Goal: Information Seeking & Learning: Learn about a topic

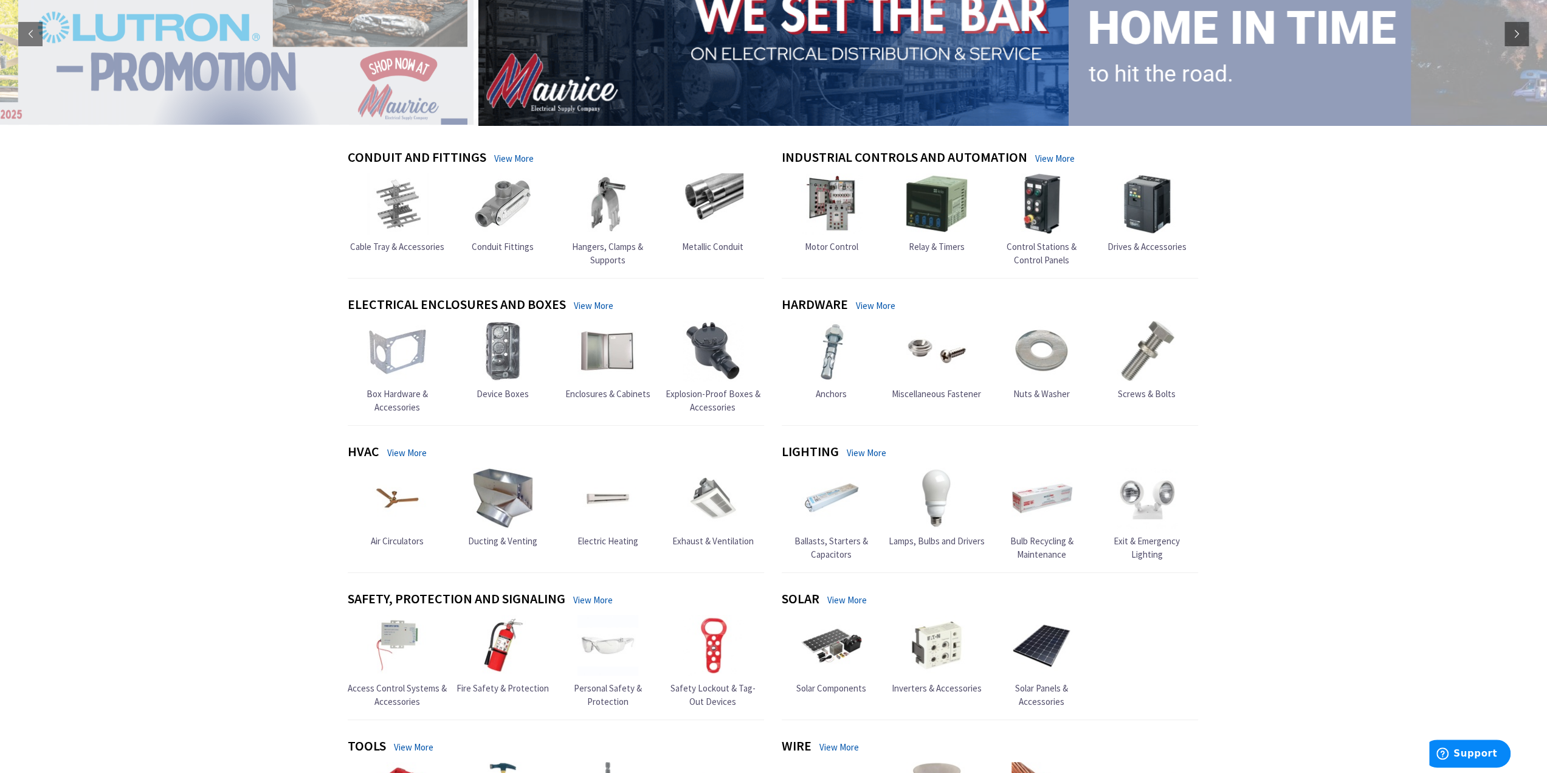
scroll to position [243, 0]
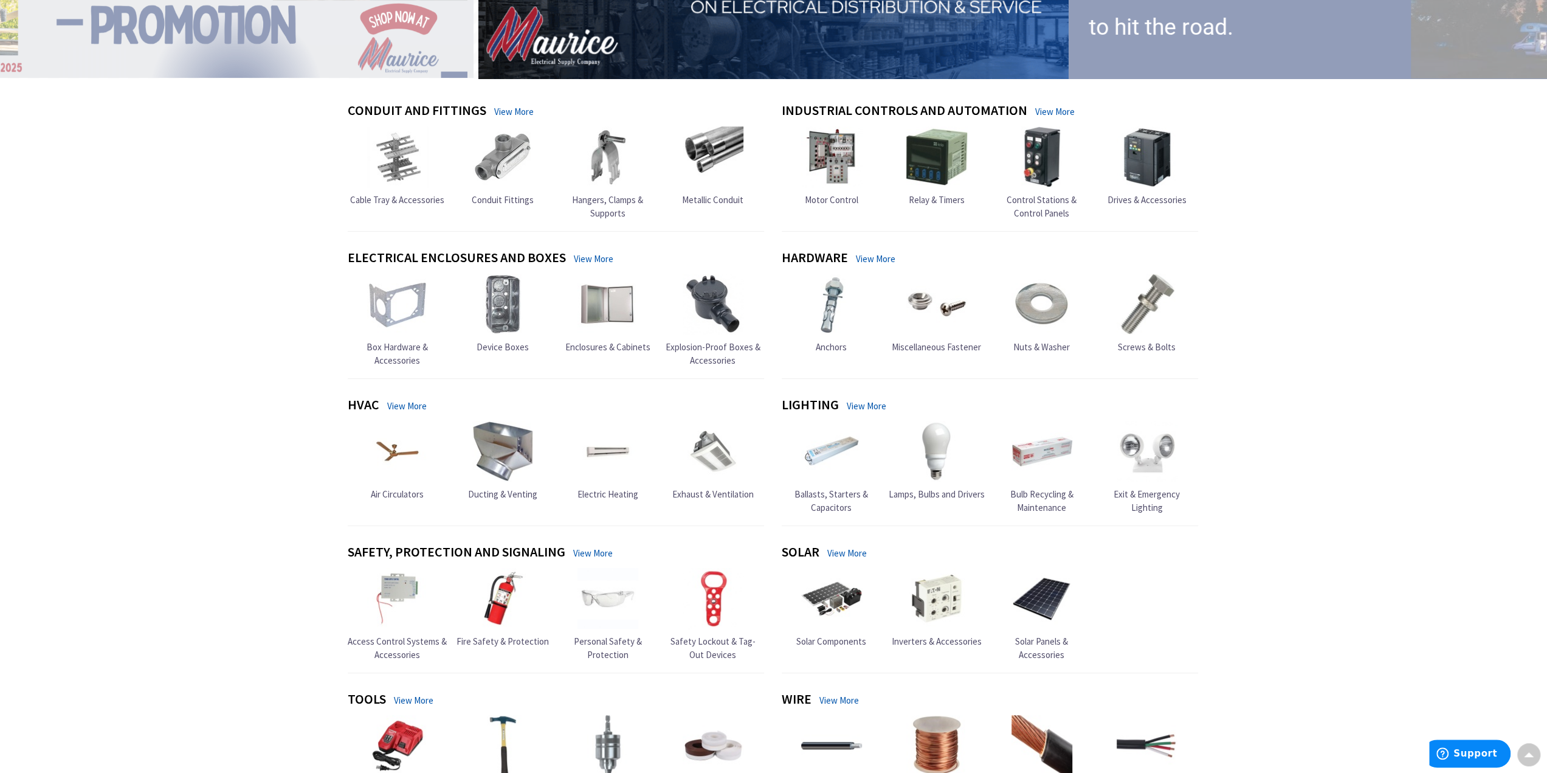
click at [874, 403] on link "View More" at bounding box center [867, 405] width 40 height 13
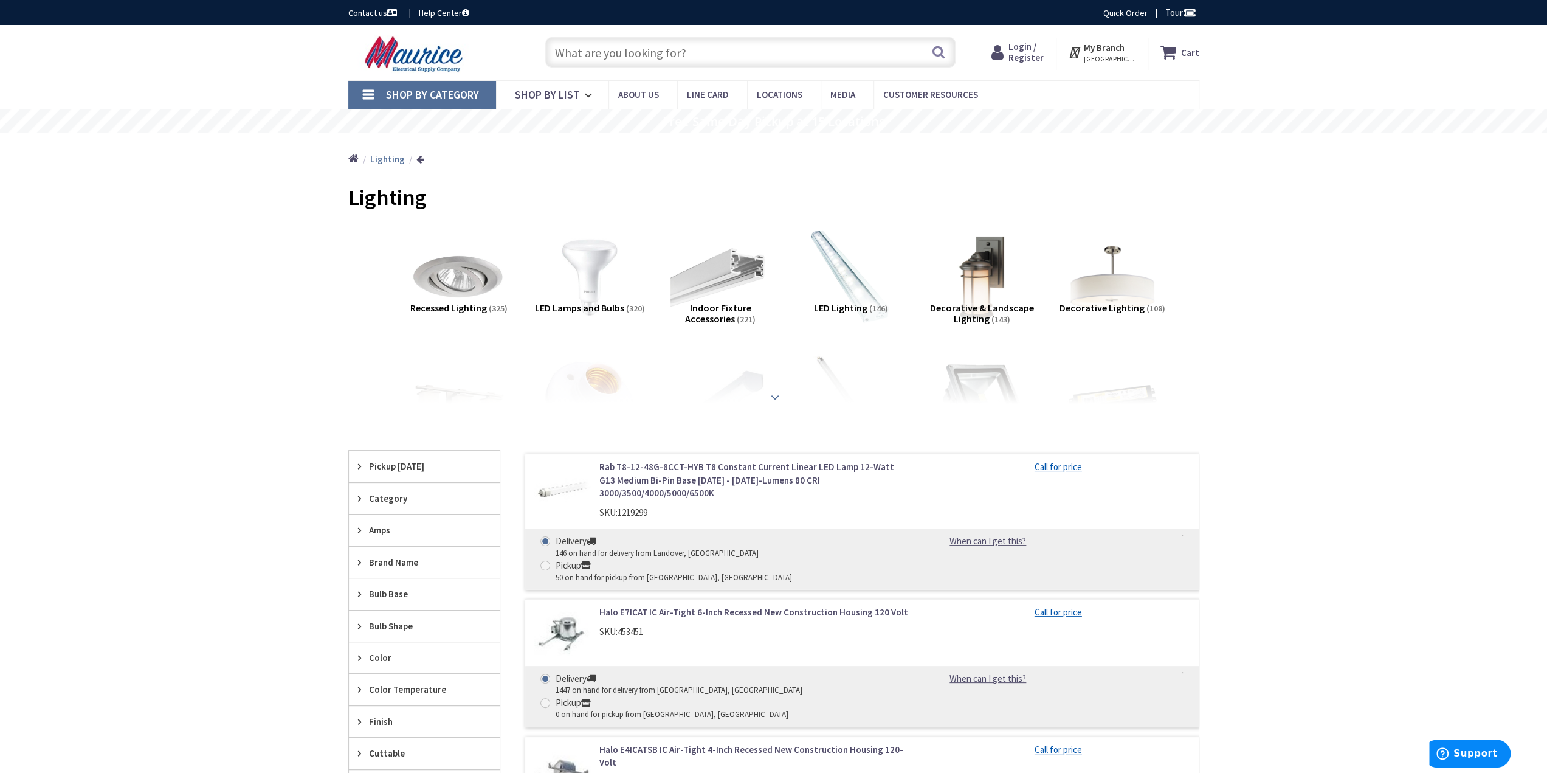
click at [797, 402] on div at bounding box center [774, 370] width 790 height 67
click at [781, 396] on strong at bounding box center [775, 396] width 15 height 13
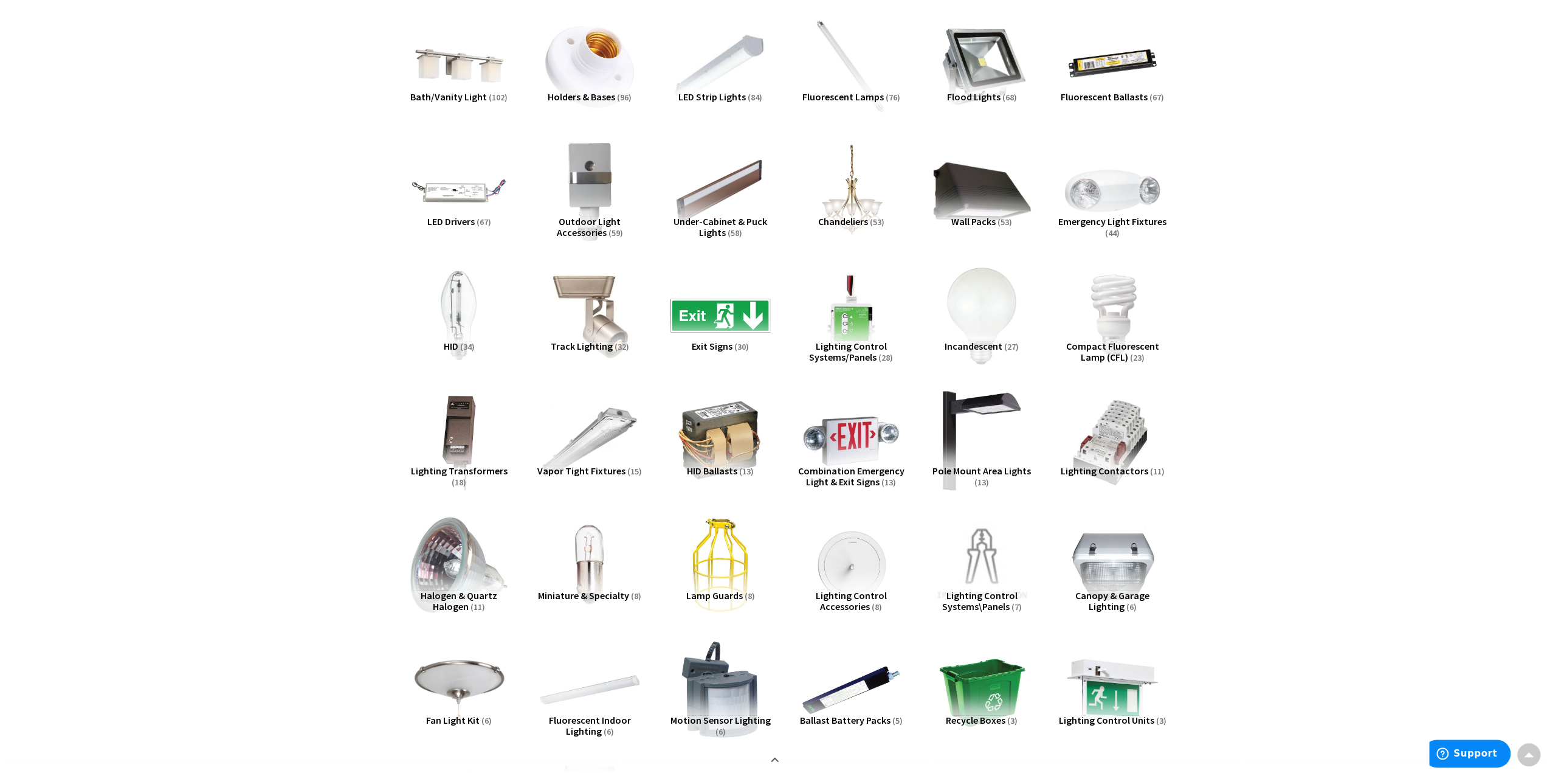
scroll to position [365, 0]
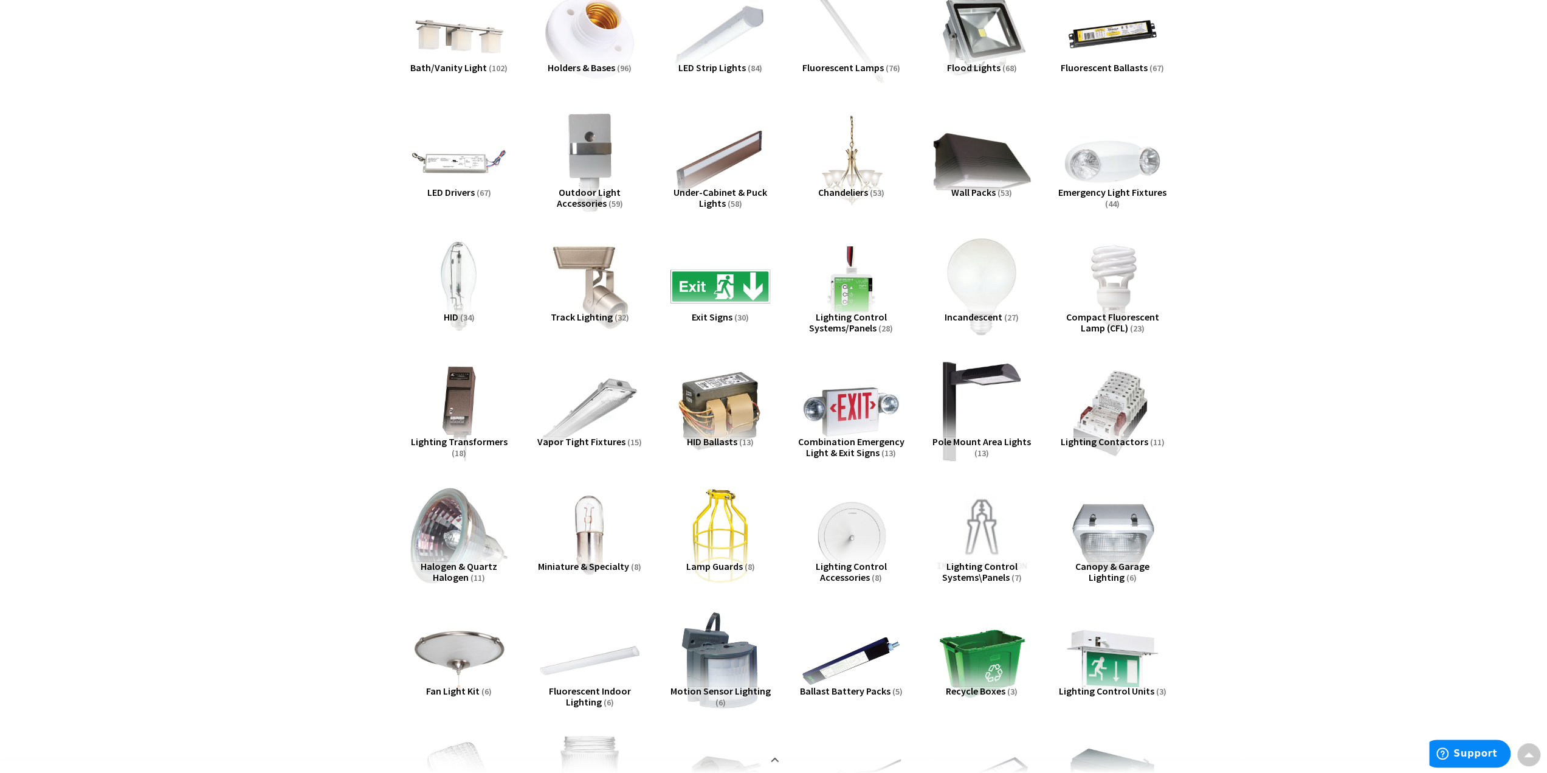
click at [868, 322] on span "Lighting Control Systems/Panels" at bounding box center [848, 322] width 78 height 23
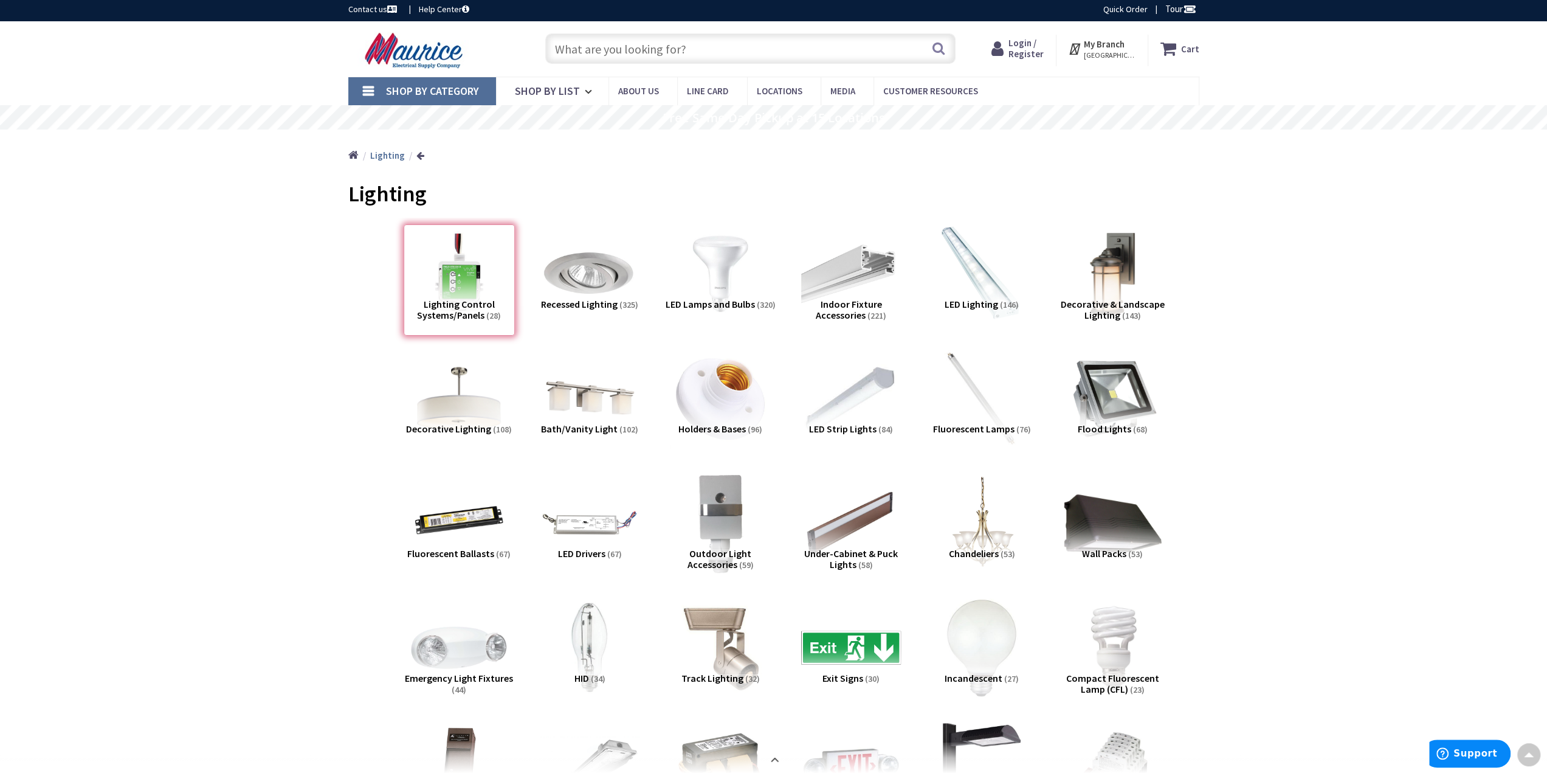
scroll to position [0, 0]
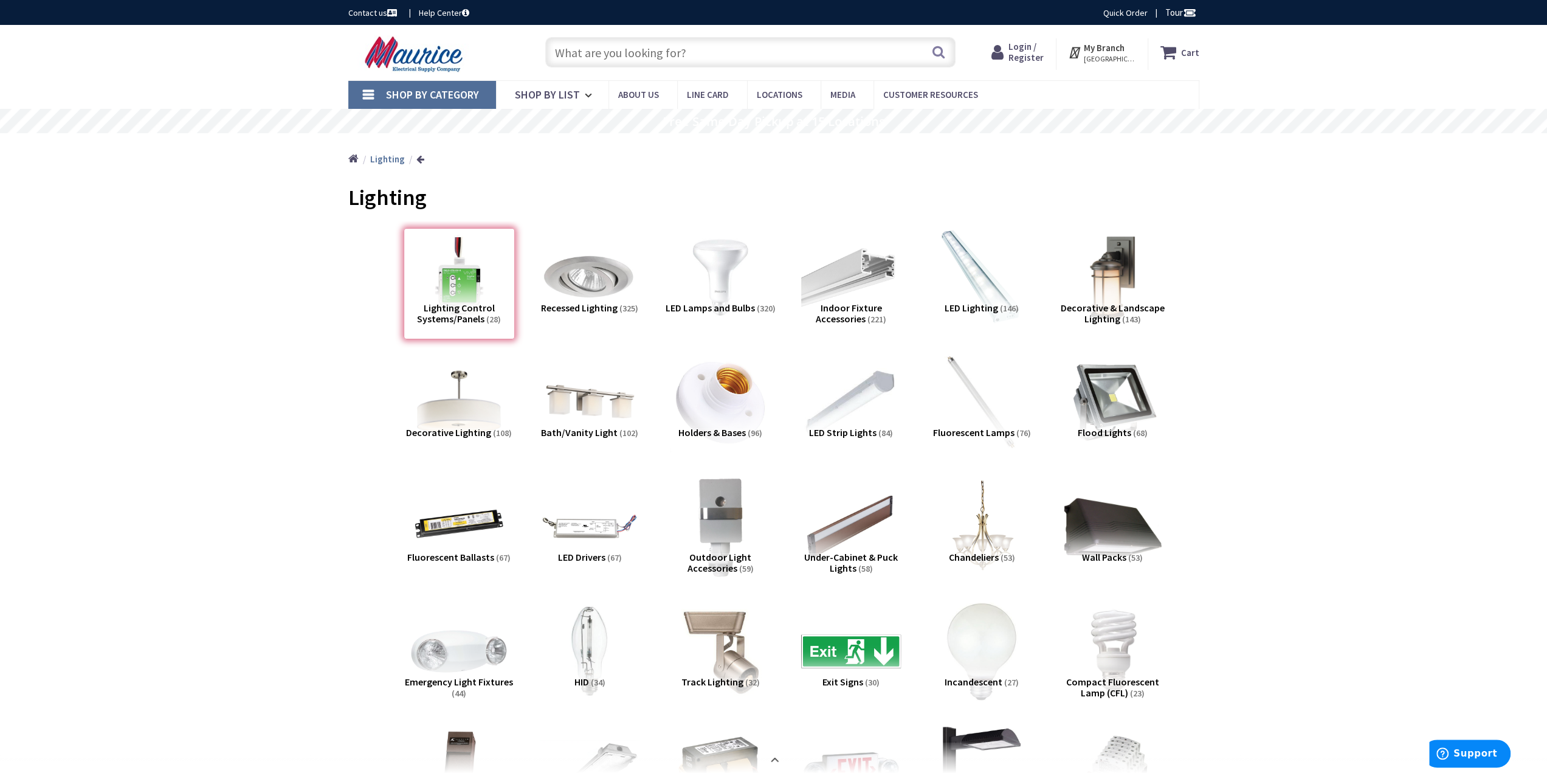
click at [675, 47] on input "text" at bounding box center [750, 52] width 410 height 30
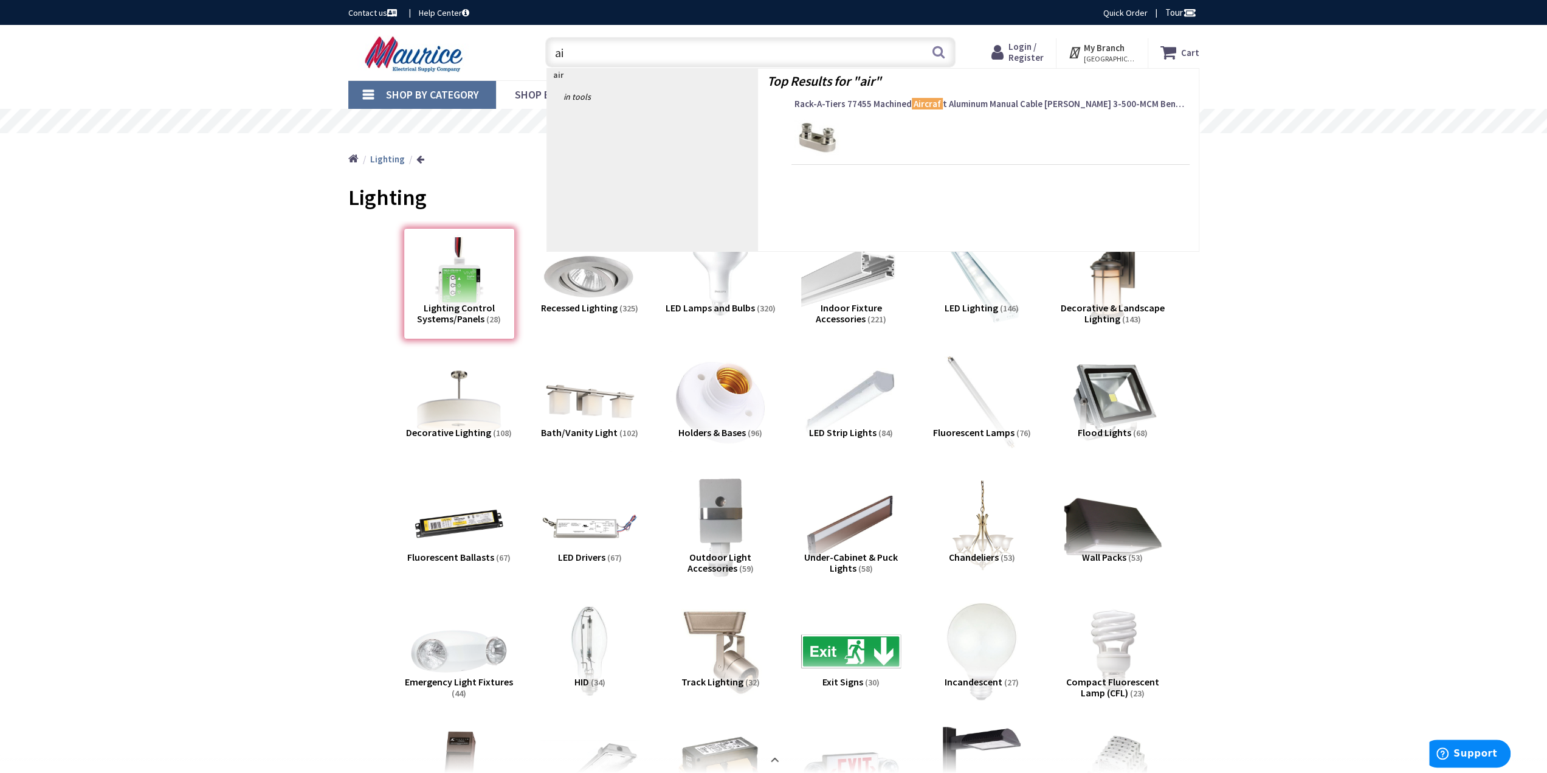
type input "a"
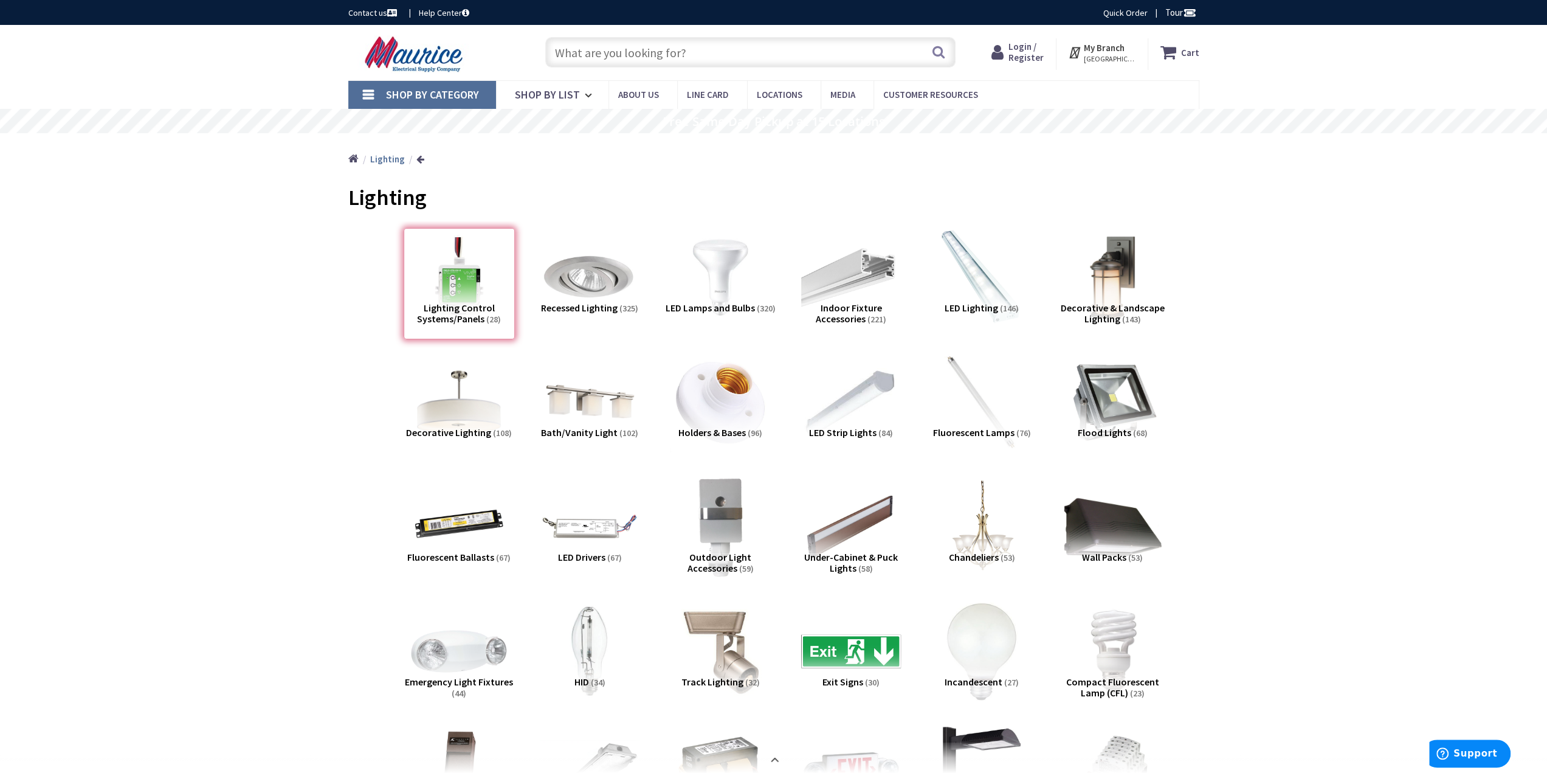
click at [683, 52] on input "text" at bounding box center [750, 52] width 410 height 30
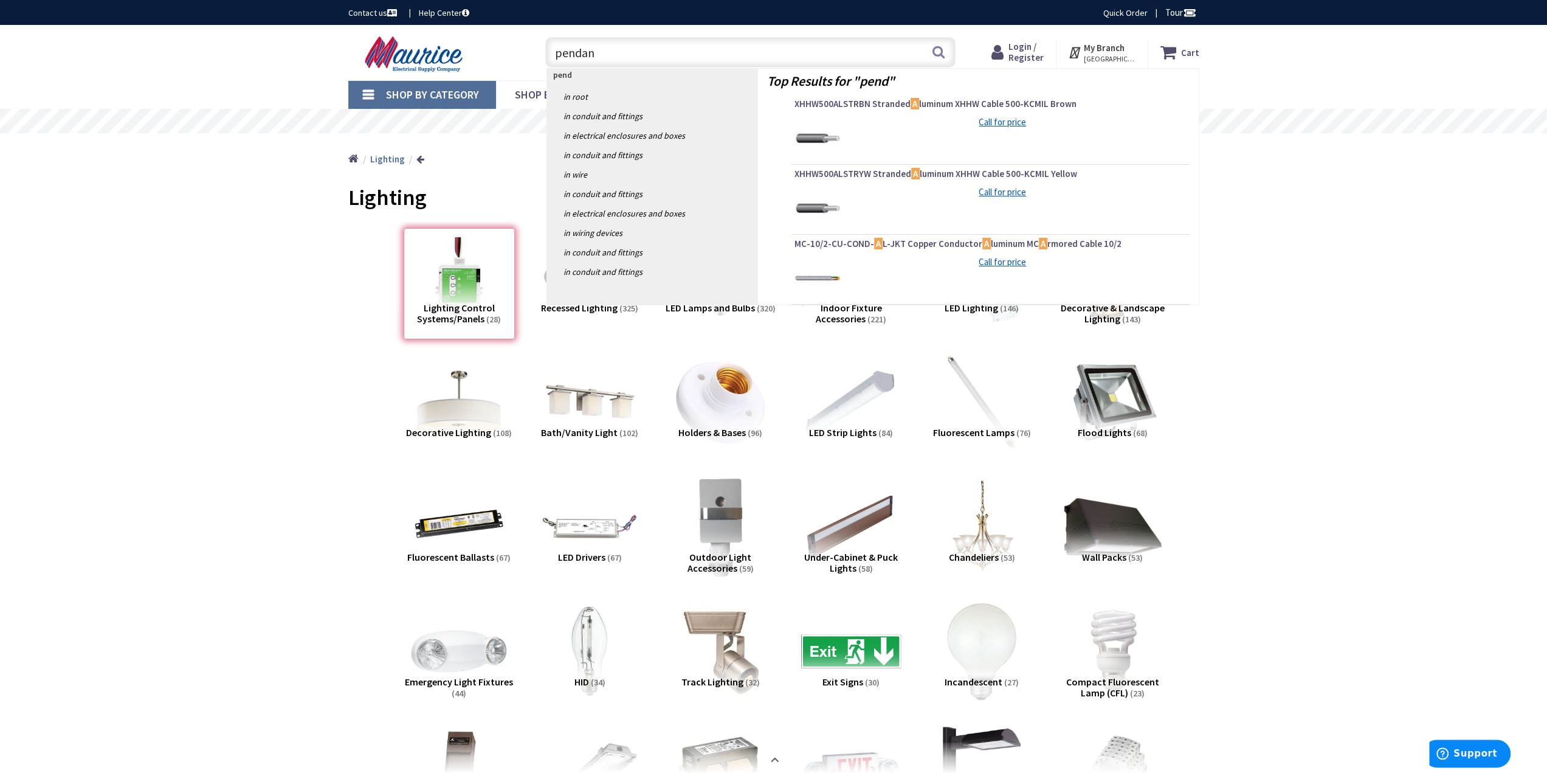
type input "pendant"
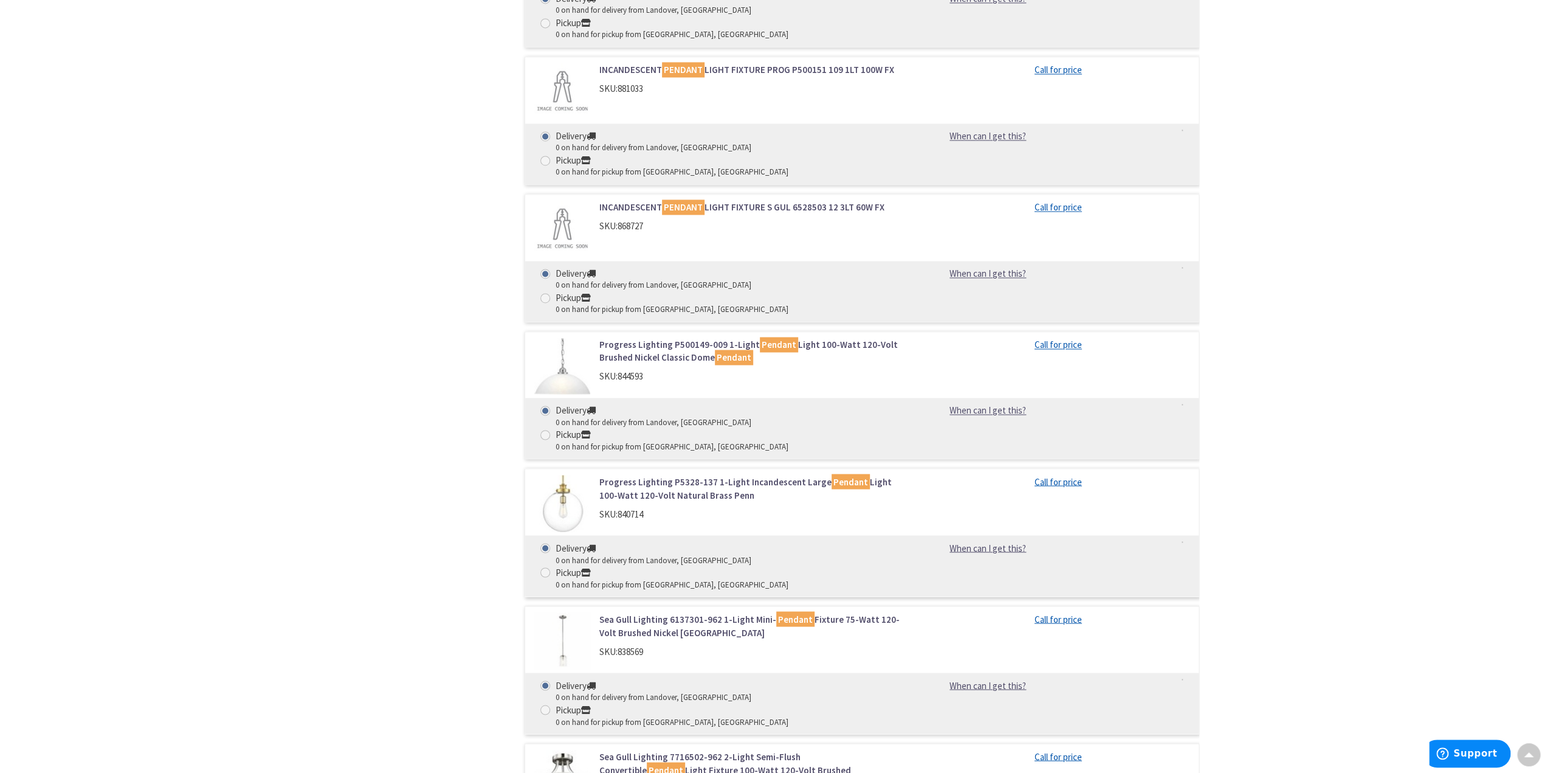
scroll to position [6567, 0]
